Goal: Task Accomplishment & Management: Complete application form

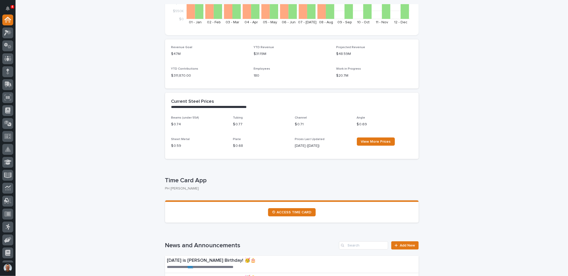
scroll to position [155, 0]
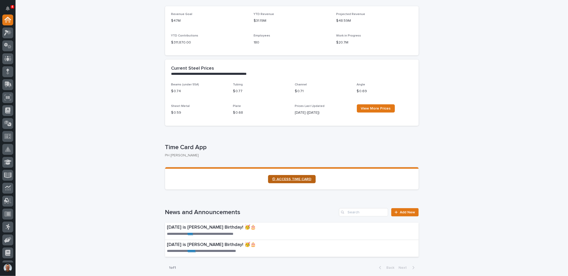
click at [293, 178] on span "⏲ ACCESS TIME CARD" at bounding box center [291, 179] width 39 height 4
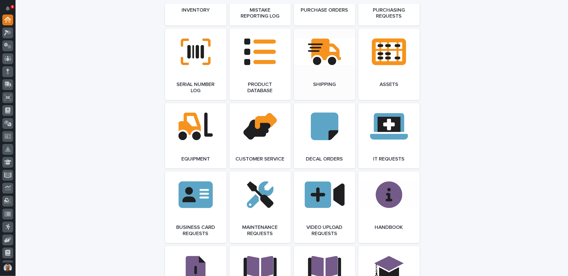
scroll to position [517, 0]
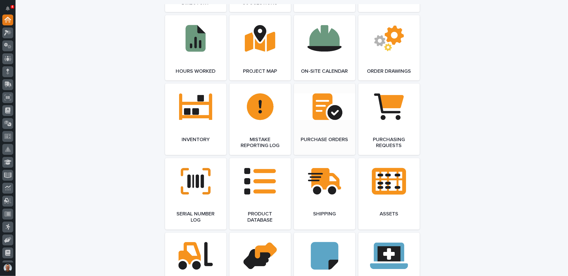
click at [323, 116] on link "Open Link" at bounding box center [324, 119] width 61 height 71
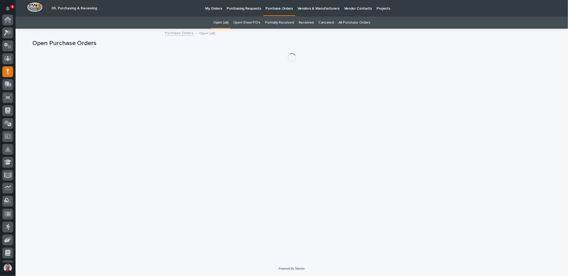
scroll to position [52, 0]
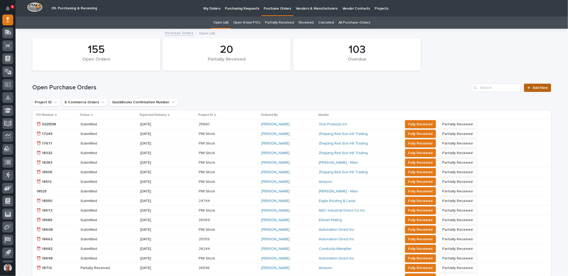
click at [539, 88] on span "Add New" at bounding box center [539, 88] width 15 height 4
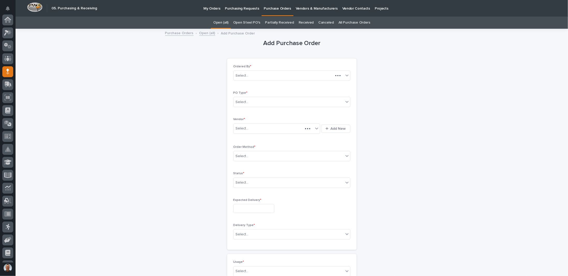
scroll to position [52, 0]
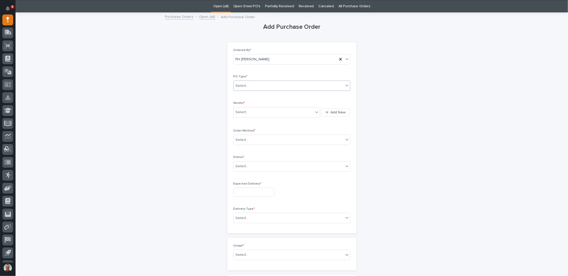
click at [256, 83] on div "Select..." at bounding box center [289, 85] width 110 height 9
click at [244, 105] on div "Paper" at bounding box center [290, 104] width 116 height 9
click at [250, 111] on div "Select..." at bounding box center [274, 112] width 80 height 9
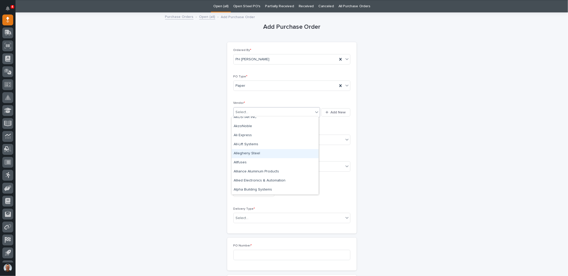
scroll to position [155, 0]
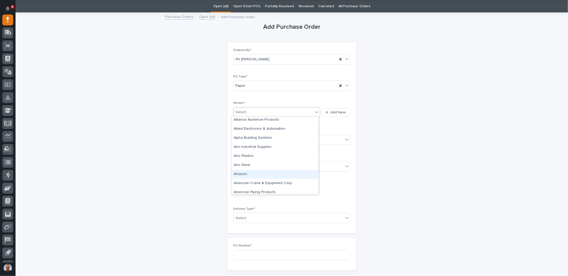
click at [242, 174] on div "Amazon" at bounding box center [275, 174] width 87 height 9
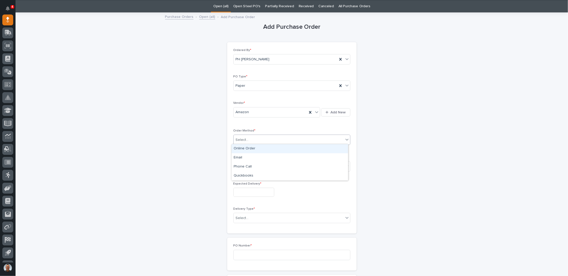
click at [261, 138] on div "Select..." at bounding box center [289, 140] width 110 height 9
click at [249, 148] on div "Online Order" at bounding box center [290, 148] width 116 height 9
click at [251, 165] on div "Select..." at bounding box center [289, 166] width 110 height 9
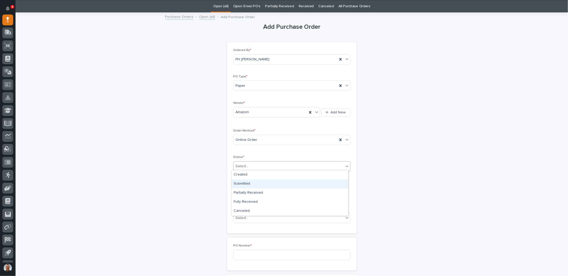
click at [246, 184] on div "Submitted" at bounding box center [290, 183] width 116 height 9
click at [246, 189] on input "text" at bounding box center [253, 192] width 41 height 9
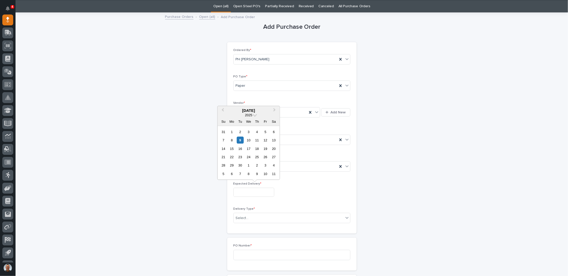
click at [232, 149] on div "15" at bounding box center [231, 148] width 7 height 7
type input "**********"
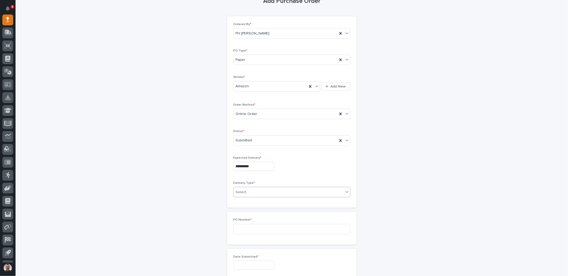
click at [256, 190] on div "Select..." at bounding box center [289, 192] width 110 height 9
click at [247, 200] on div "Deliver to PWI" at bounding box center [290, 200] width 116 height 9
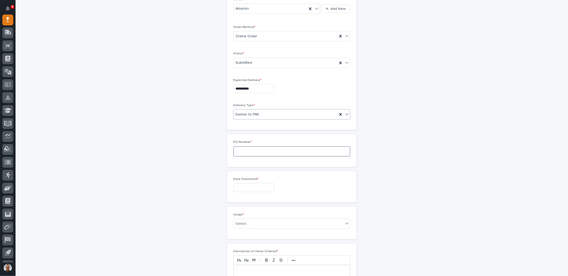
click at [265, 151] on input at bounding box center [291, 151] width 117 height 10
type input "7701PH"
click at [244, 185] on input "text" at bounding box center [253, 187] width 41 height 9
click at [241, 136] on div "9" at bounding box center [240, 134] width 7 height 7
type input "**********"
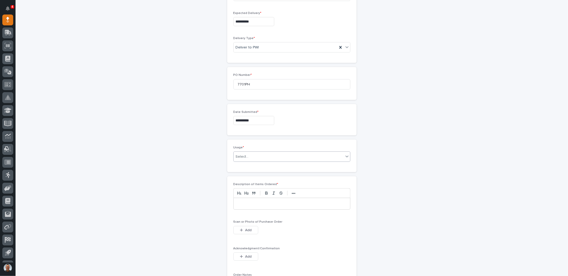
scroll to position [197, 0]
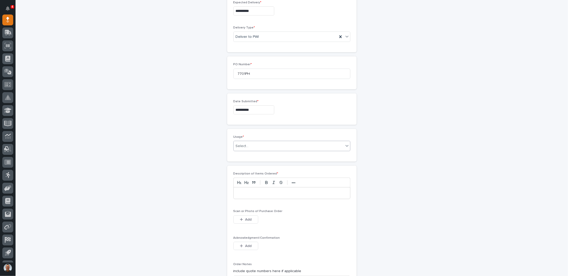
click at [263, 145] on div "Select..." at bounding box center [289, 146] width 110 height 9
click at [242, 190] on div "PWI Internal Use" at bounding box center [290, 189] width 116 height 9
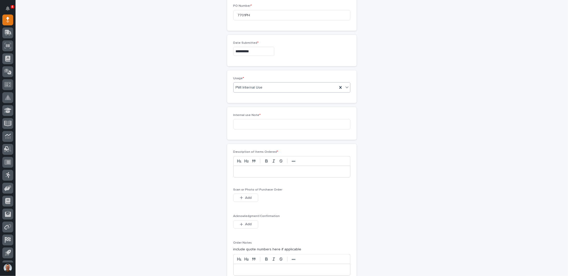
scroll to position [267, 0]
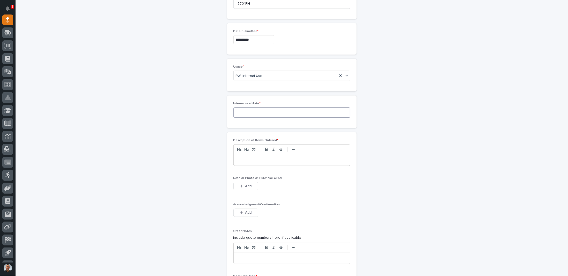
click at [264, 109] on input at bounding box center [291, 112] width 117 height 10
type input "Take to [GEOGRAPHIC_DATA]"
click at [259, 157] on p at bounding box center [291, 159] width 109 height 5
click at [248, 185] on span "Add" at bounding box center [248, 186] width 6 height 5
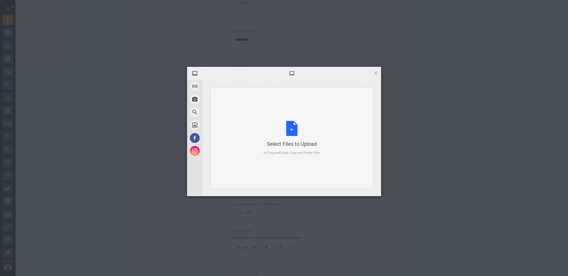
click at [292, 132] on div "Select Files to Upload or Drag and Drop, Copy and Paste Files" at bounding box center [291, 138] width 57 height 34
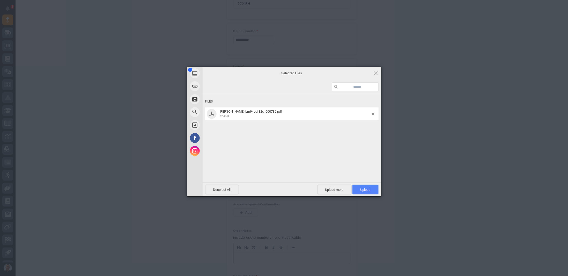
click at [367, 190] on span "Upload 1" at bounding box center [365, 190] width 10 height 4
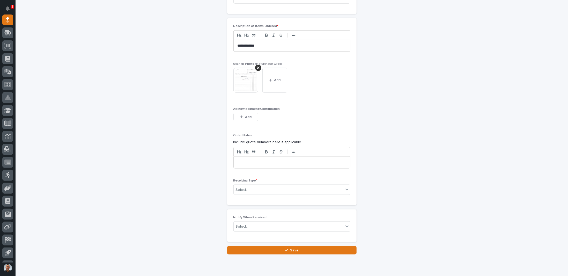
scroll to position [397, 0]
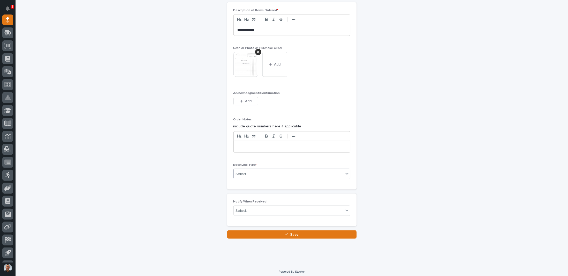
click at [255, 170] on div "Select..." at bounding box center [289, 174] width 110 height 9
click at [241, 207] on div "Deliver to" at bounding box center [290, 207] width 116 height 9
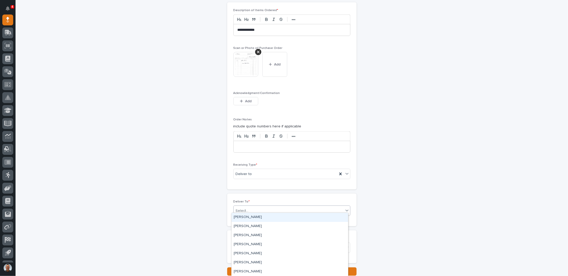
click at [249, 208] on div "Select..." at bounding box center [289, 210] width 110 height 9
click at [248, 215] on div "[PERSON_NAME]" at bounding box center [290, 214] width 116 height 9
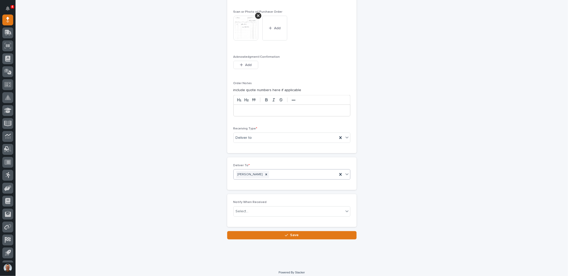
scroll to position [434, 0]
click at [267, 211] on div "Select..." at bounding box center [289, 210] width 110 height 9
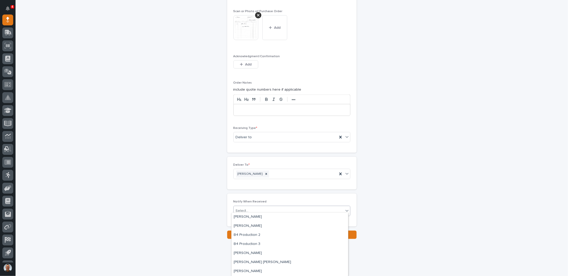
scroll to position [207, 0]
type input "**"
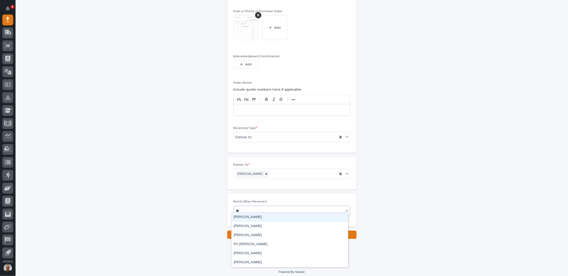
scroll to position [0, 0]
click at [252, 244] on div "PH [PERSON_NAME]" at bounding box center [290, 244] width 116 height 9
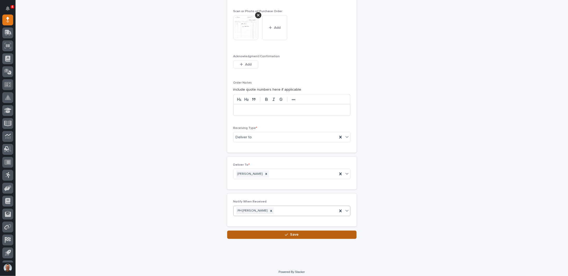
click at [295, 232] on span "Save" at bounding box center [294, 234] width 9 height 5
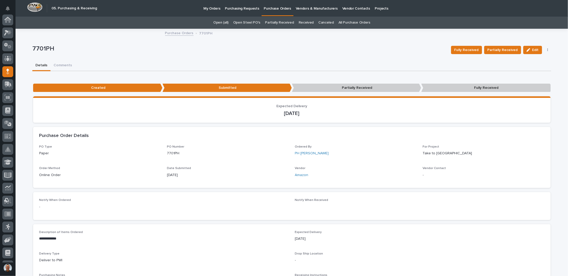
scroll to position [52, 0]
